Goal: Check status: Check status

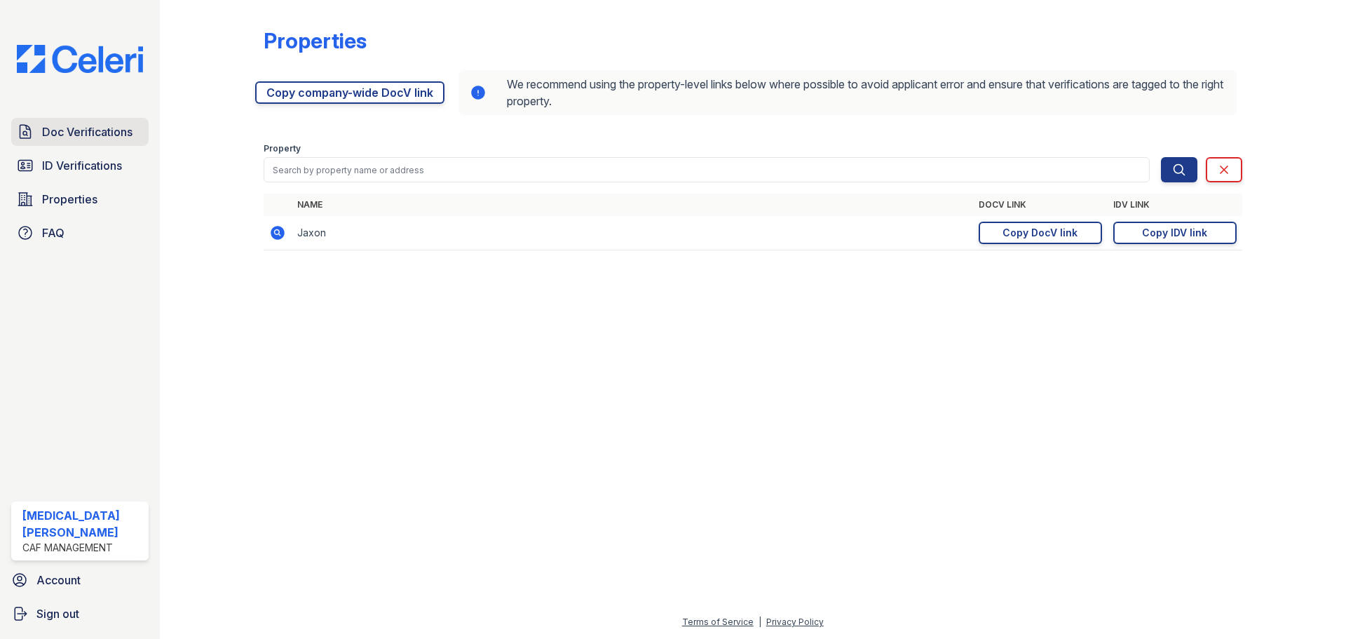
click at [74, 128] on span "Doc Verifications" at bounding box center [87, 131] width 90 height 17
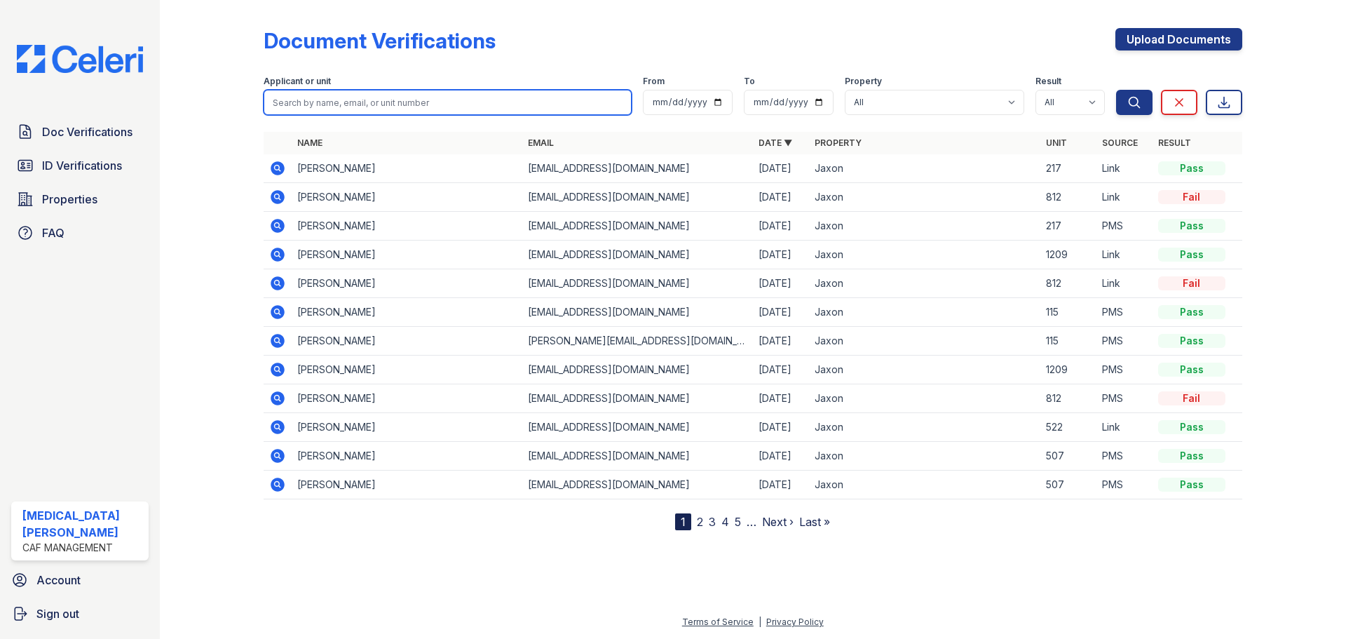
click at [369, 114] on input "search" at bounding box center [448, 102] width 368 height 25
type input "eric"
click at [1116, 90] on button "Search" at bounding box center [1134, 102] width 36 height 25
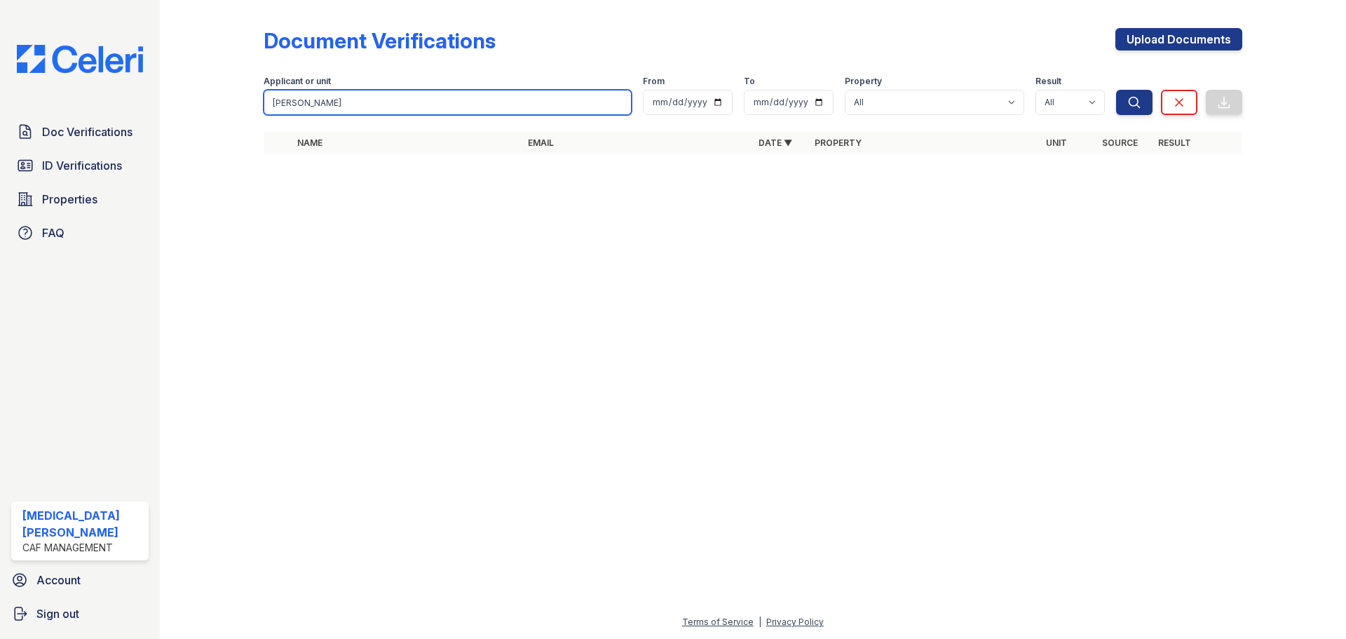
click at [366, 104] on input "eric" at bounding box center [448, 102] width 368 height 25
type input "erik"
click at [1116, 90] on button "Search" at bounding box center [1134, 102] width 36 height 25
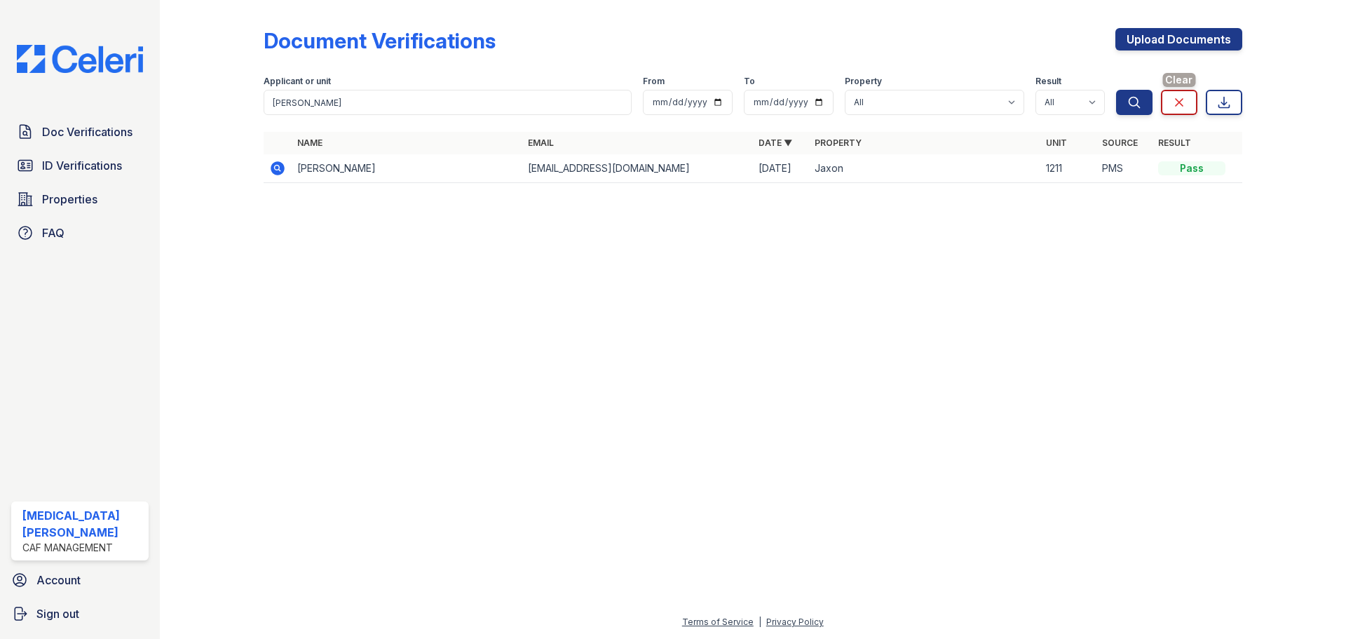
click at [1178, 104] on icon at bounding box center [1179, 102] width 14 height 14
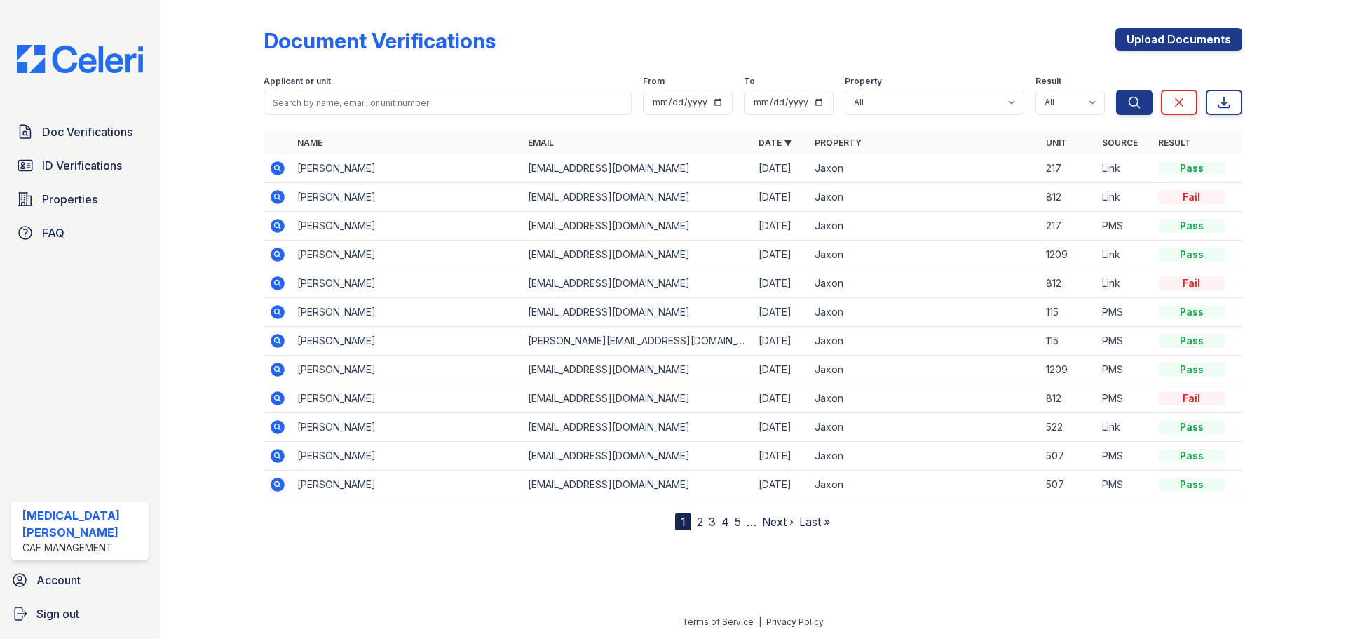
click at [269, 169] on icon at bounding box center [277, 168] width 17 height 17
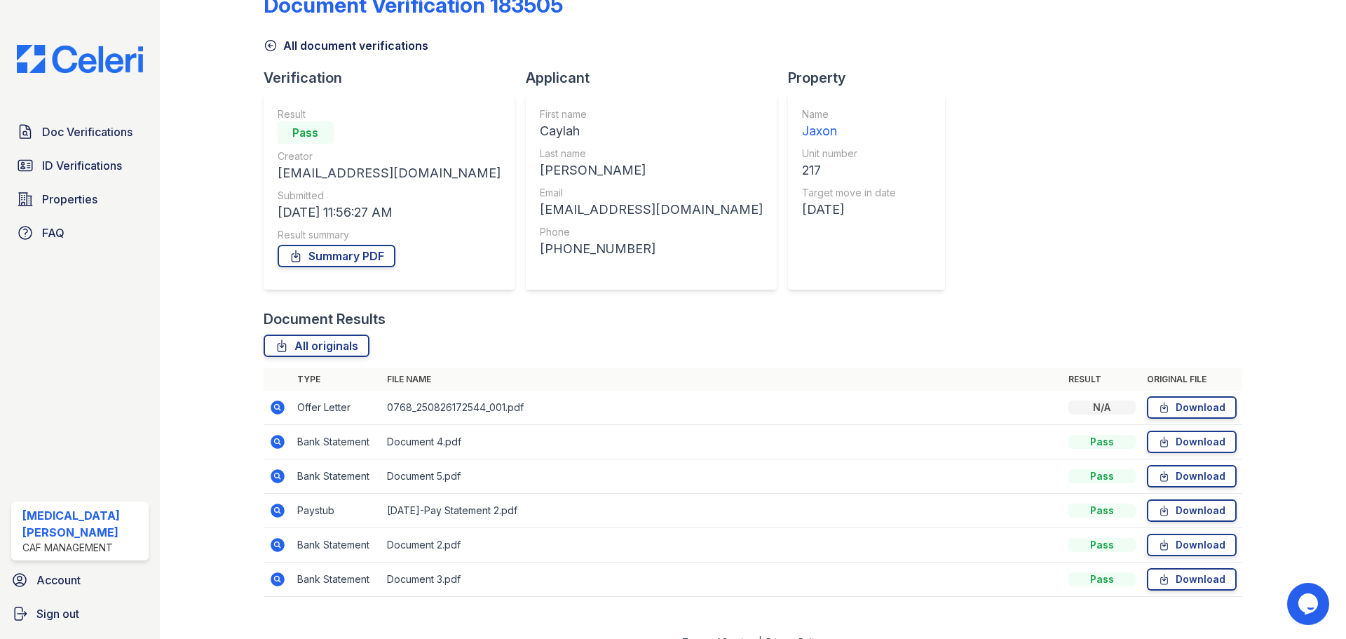
scroll to position [55, 0]
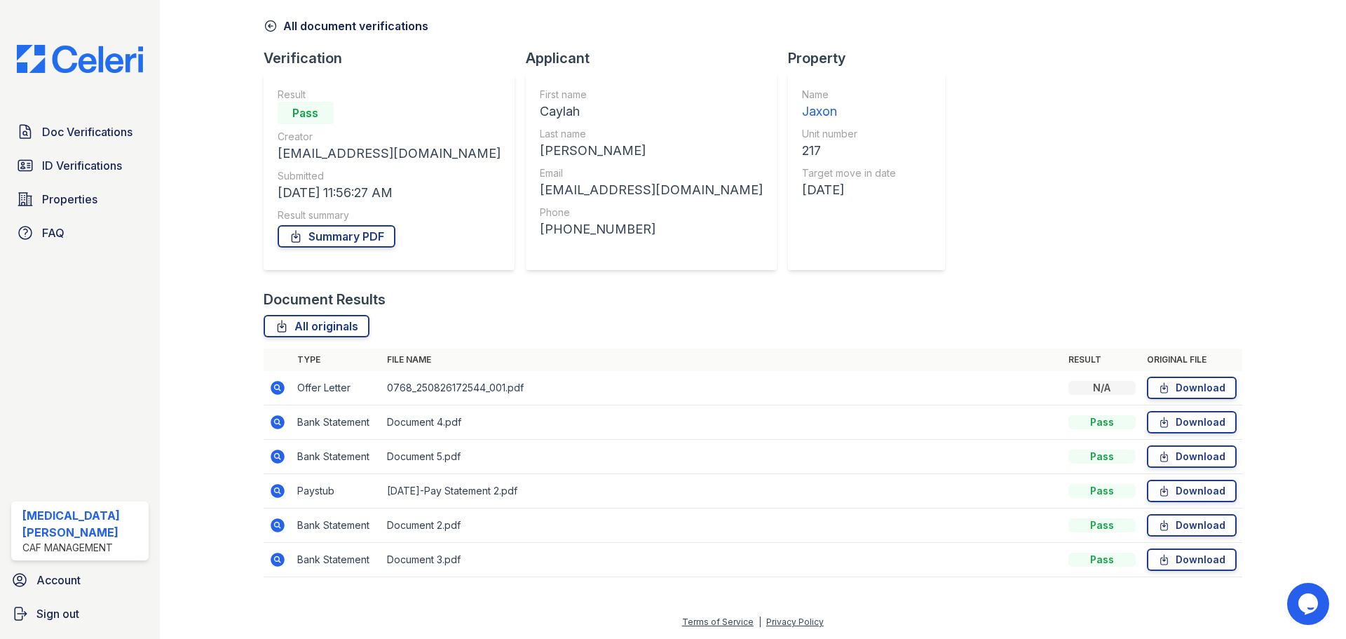
click at [281, 390] on icon at bounding box center [278, 388] width 14 height 14
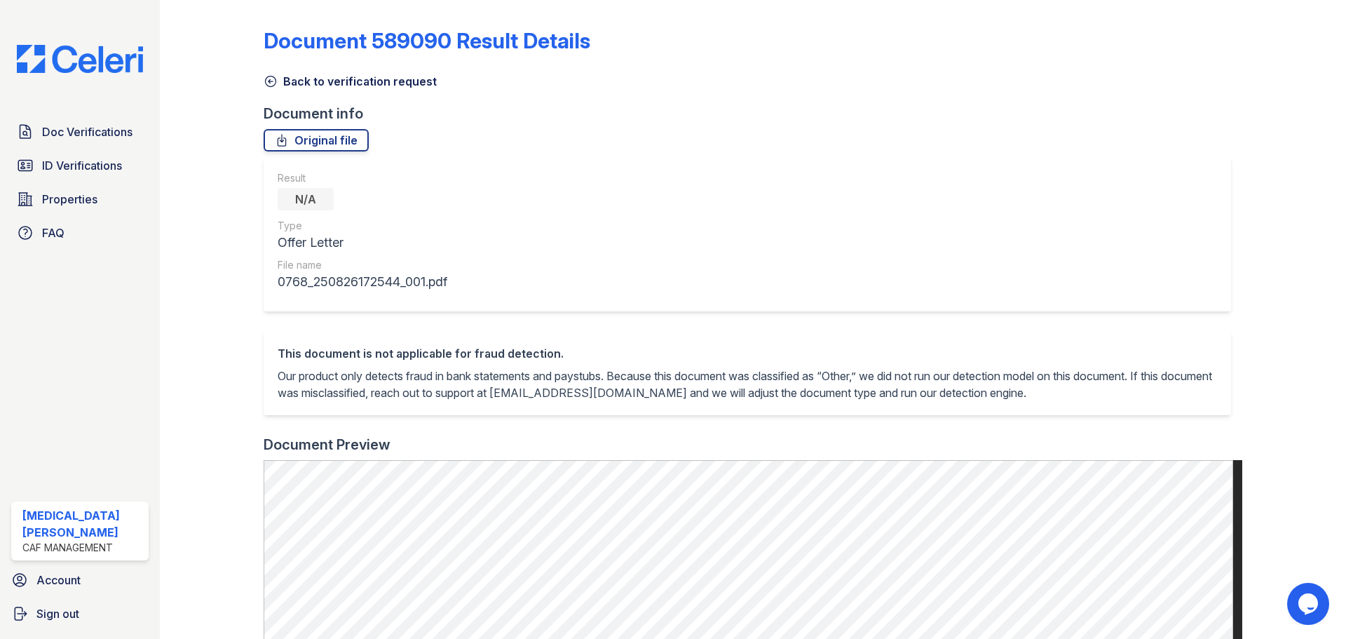
click at [278, 81] on link "Back to verification request" at bounding box center [350, 81] width 173 height 17
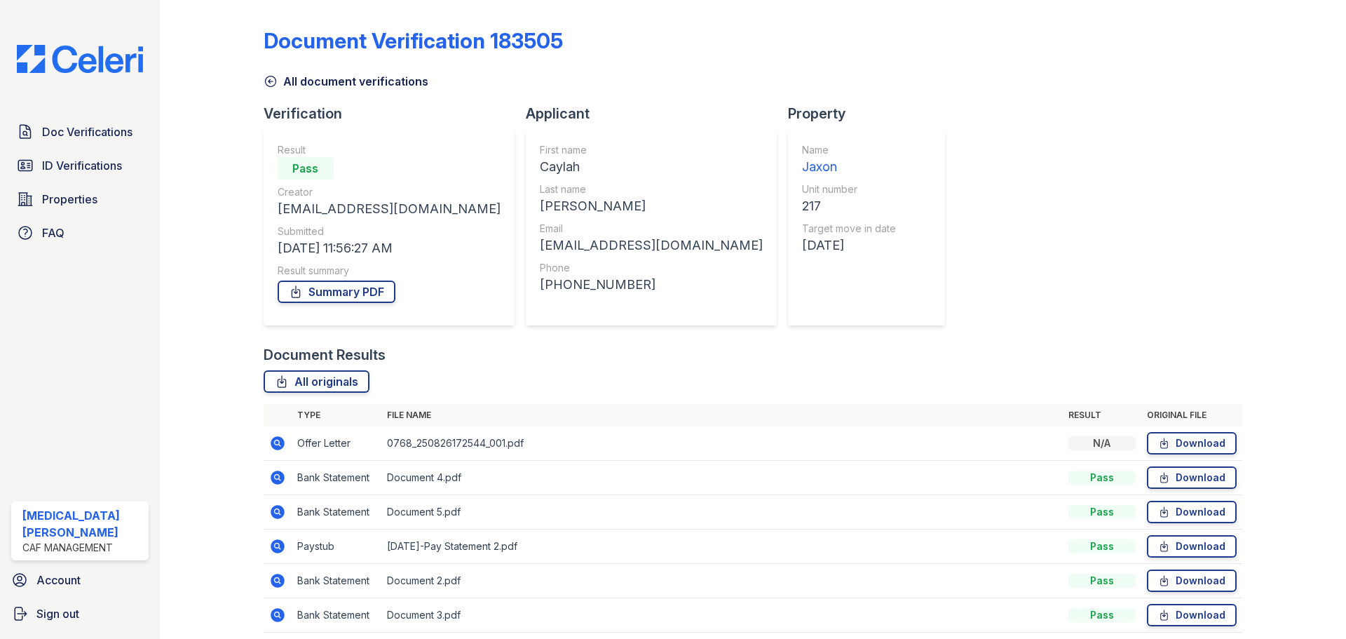
scroll to position [55, 0]
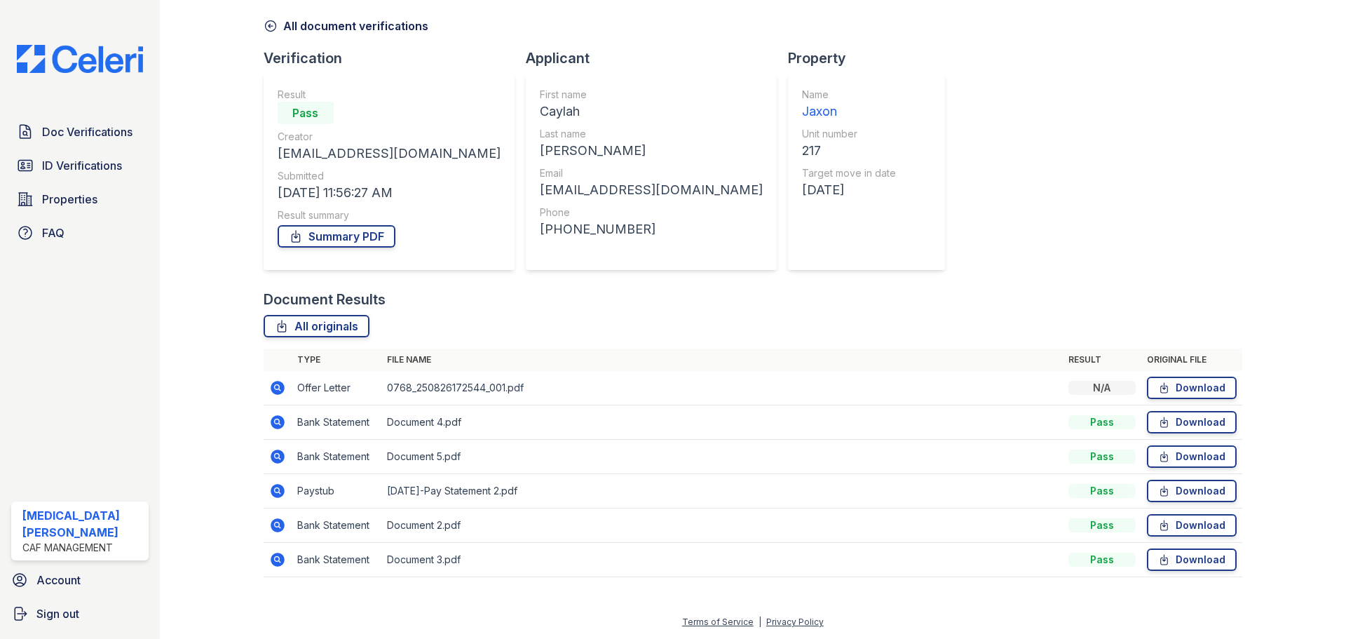
click at [273, 427] on icon at bounding box center [278, 422] width 14 height 14
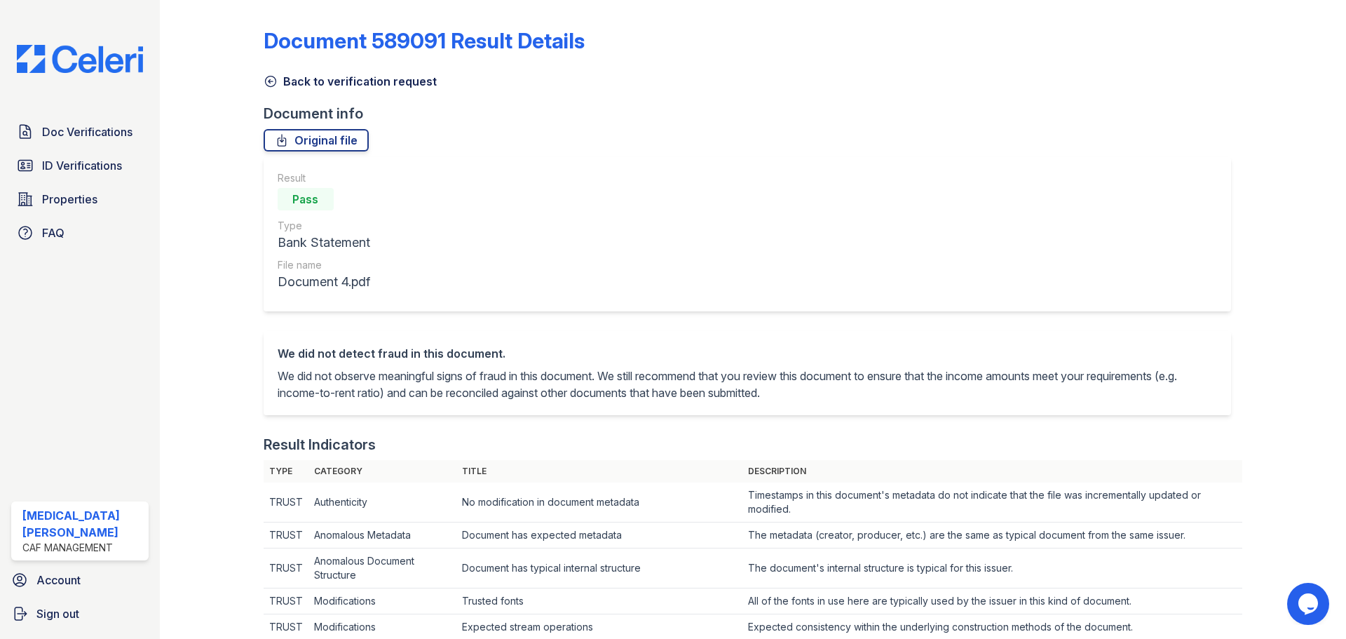
click at [282, 83] on link "Back to verification request" at bounding box center [350, 81] width 173 height 17
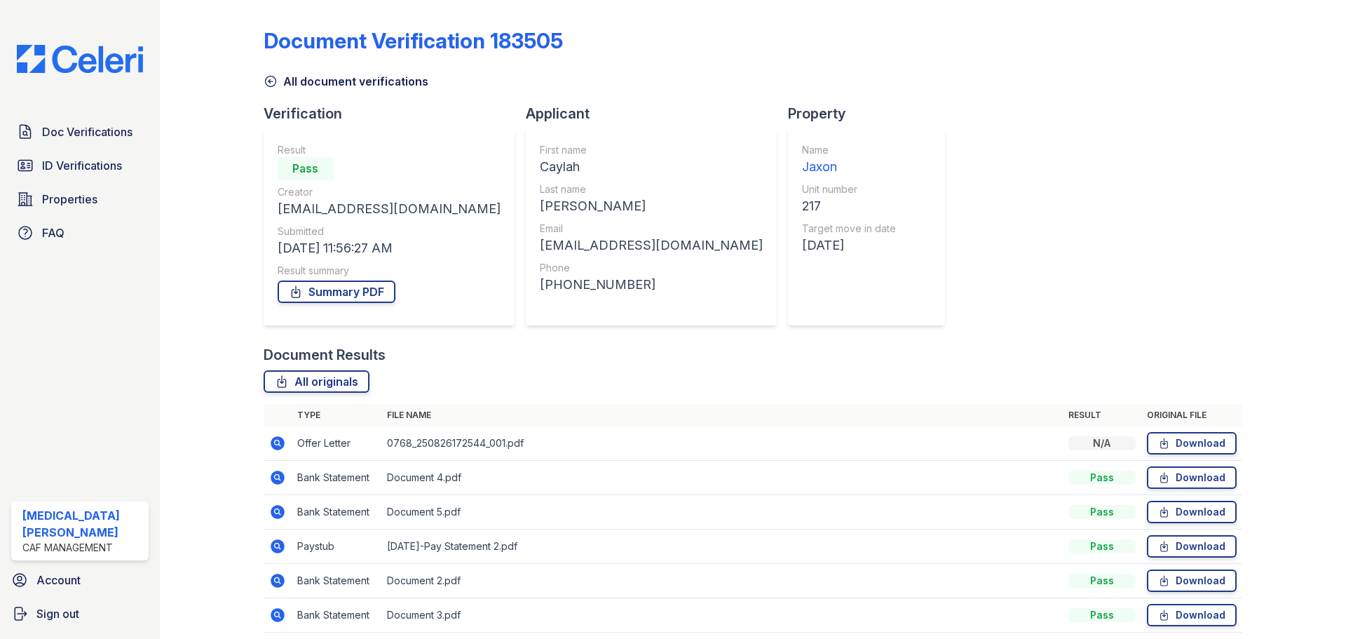
click at [282, 82] on link "All document verifications" at bounding box center [346, 81] width 165 height 17
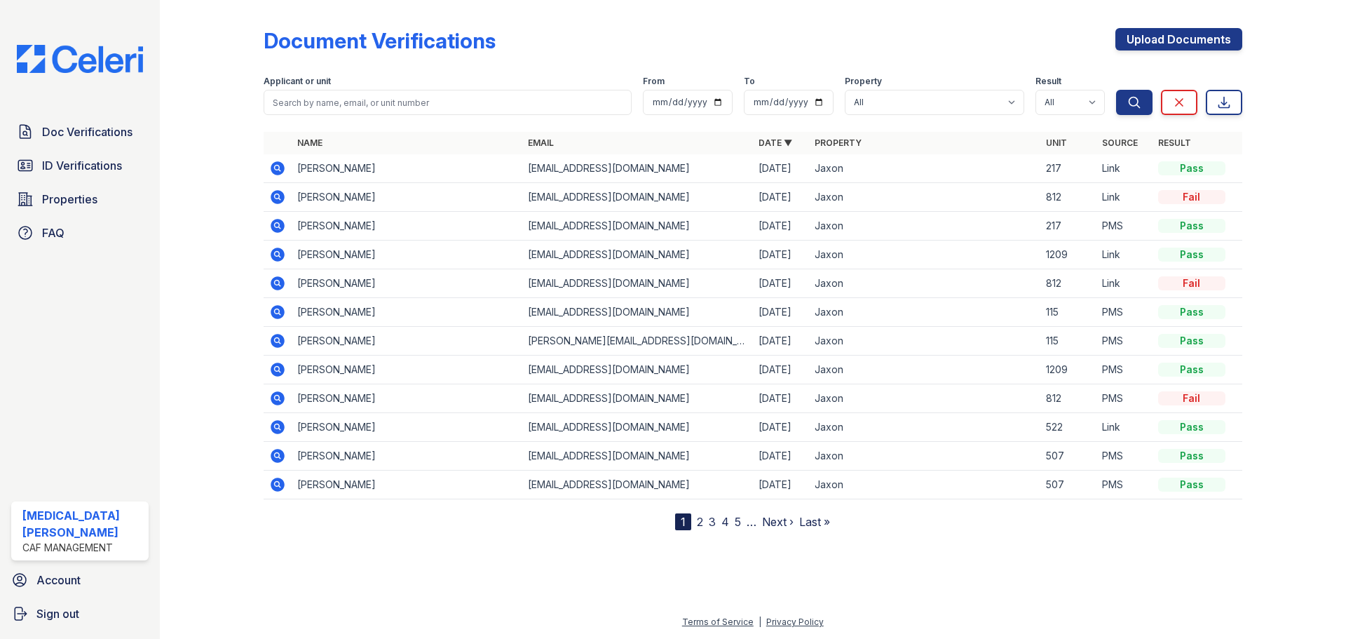
click at [278, 198] on icon at bounding box center [277, 196] width 4 height 4
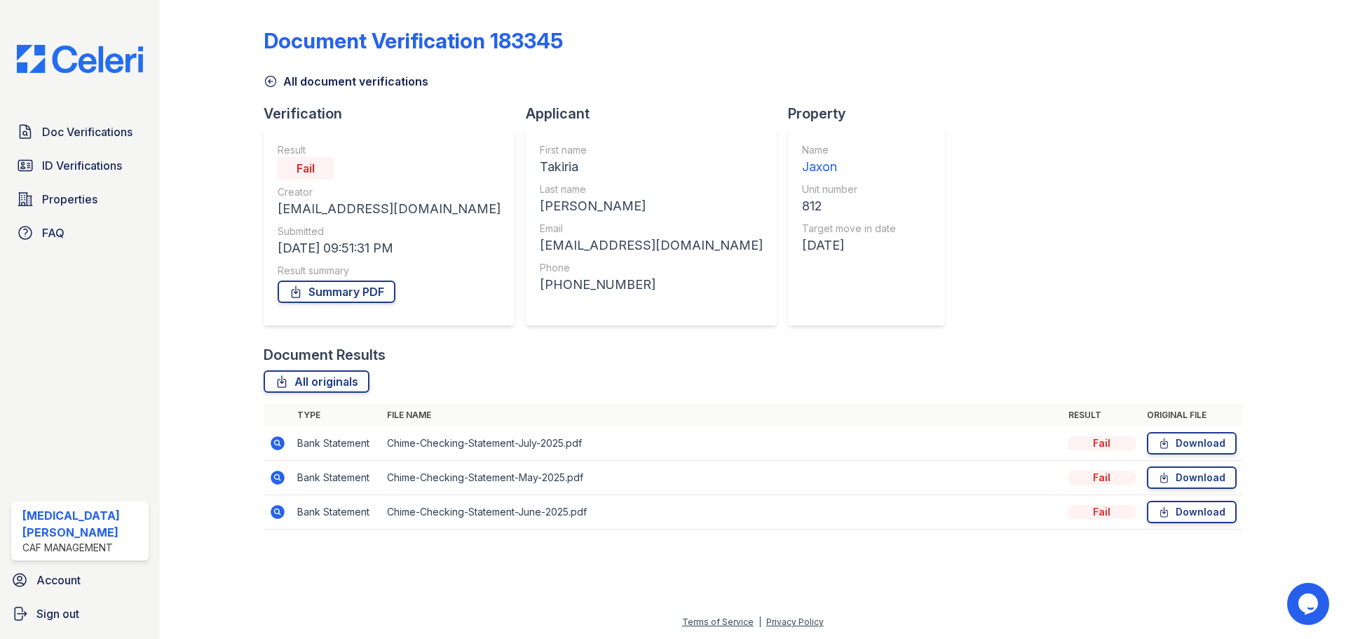
click at [272, 450] on icon at bounding box center [277, 443] width 17 height 17
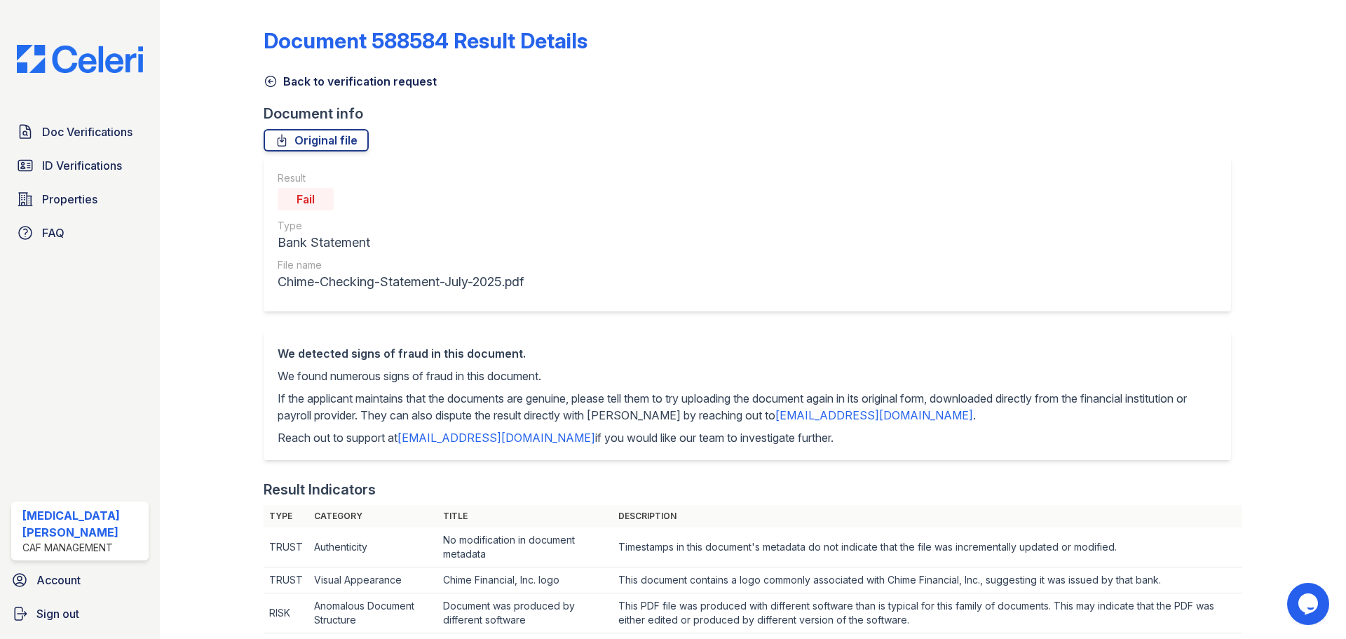
click at [269, 87] on icon at bounding box center [271, 81] width 14 height 14
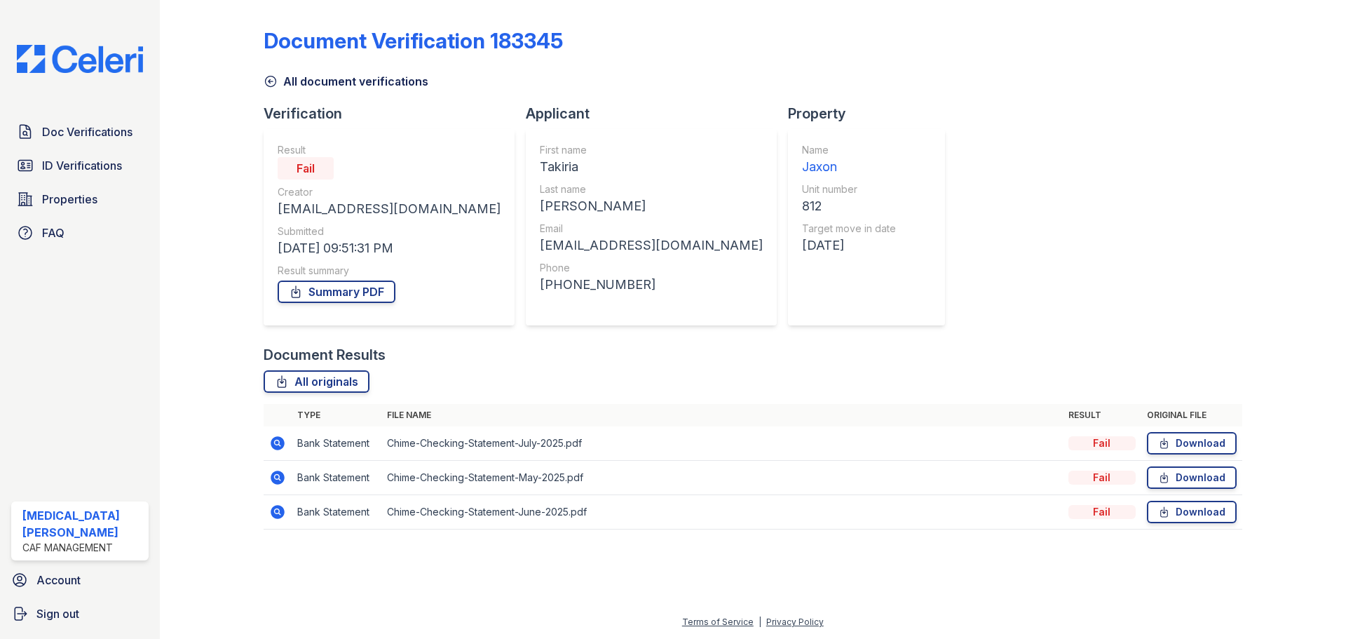
click at [271, 83] on icon at bounding box center [271, 81] width 14 height 14
